Goal: Navigation & Orientation: Find specific page/section

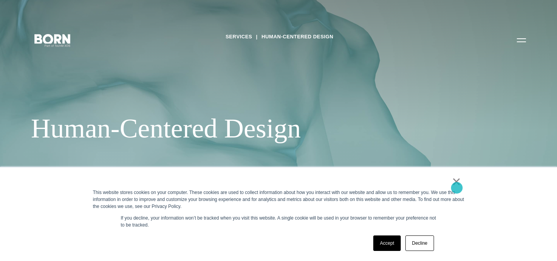
click at [457, 185] on link "×" at bounding box center [456, 181] width 9 height 7
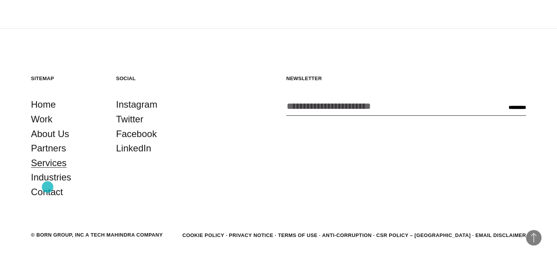
scroll to position [1351, 0]
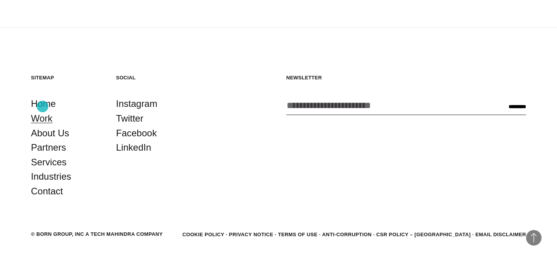
click at [43, 111] on link "Work" at bounding box center [42, 118] width 22 height 15
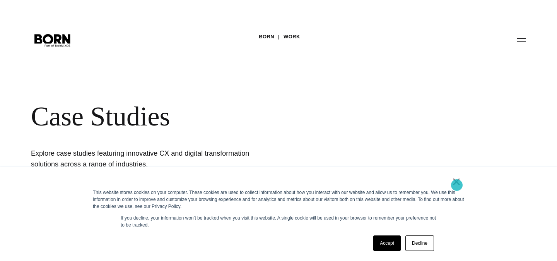
click at [457, 185] on link "×" at bounding box center [456, 181] width 9 height 7
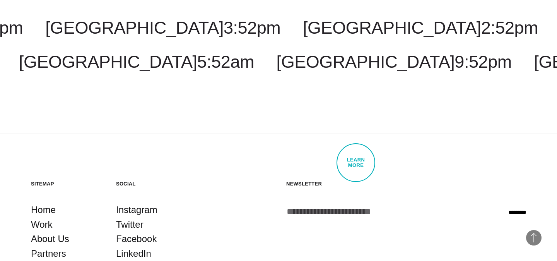
scroll to position [2394, 0]
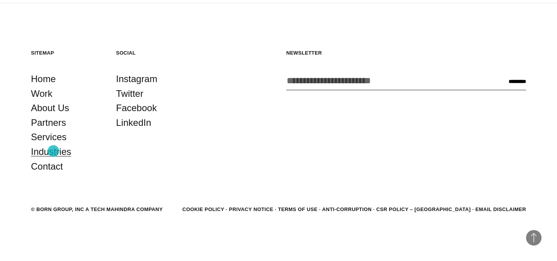
click at [53, 151] on link "Industries" at bounding box center [51, 151] width 40 height 15
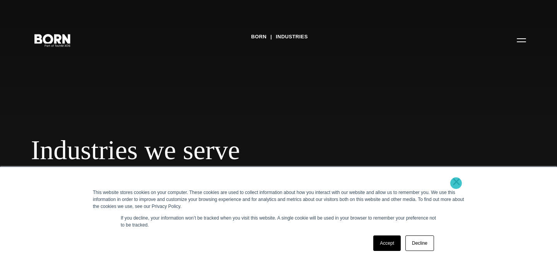
click at [456, 183] on link "×" at bounding box center [456, 181] width 9 height 7
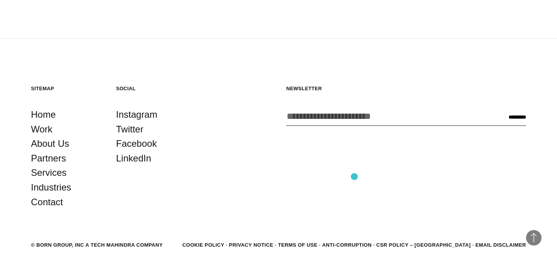
scroll to position [1308, 0]
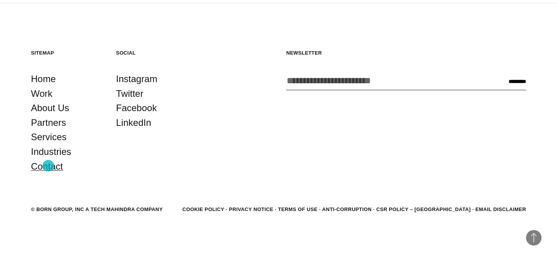
click at [48, 166] on link "Contact" at bounding box center [47, 166] width 32 height 15
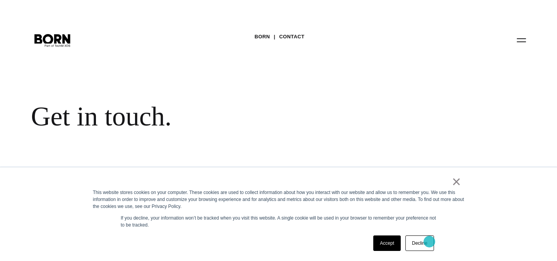
click at [430, 242] on link "Decline" at bounding box center [420, 242] width 29 height 15
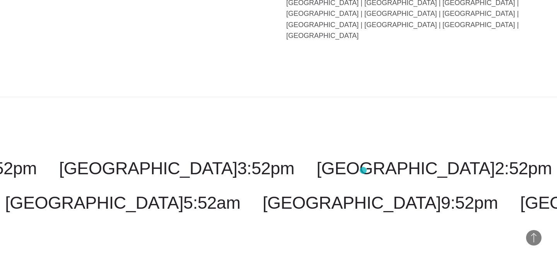
scroll to position [1967, 0]
